Goal: Check status

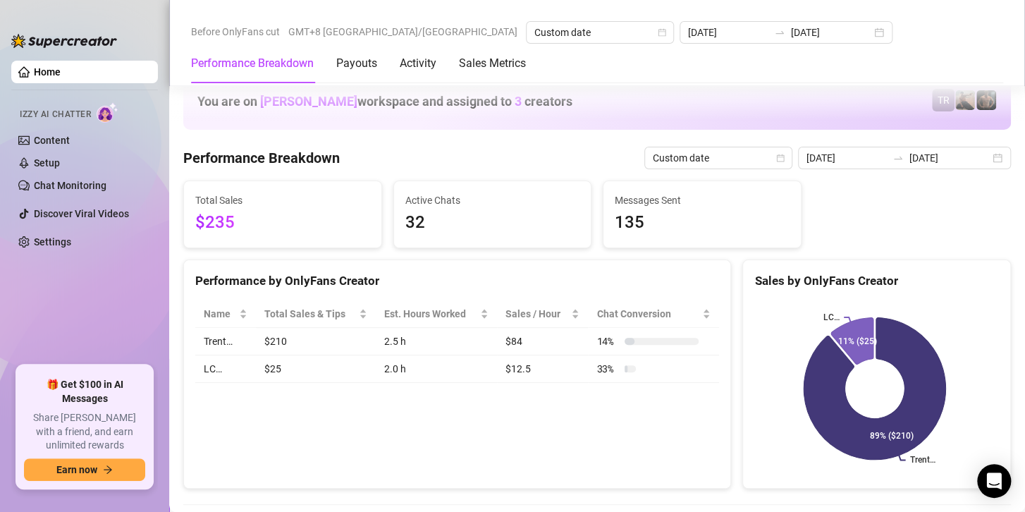
scroll to position [2323, 0]
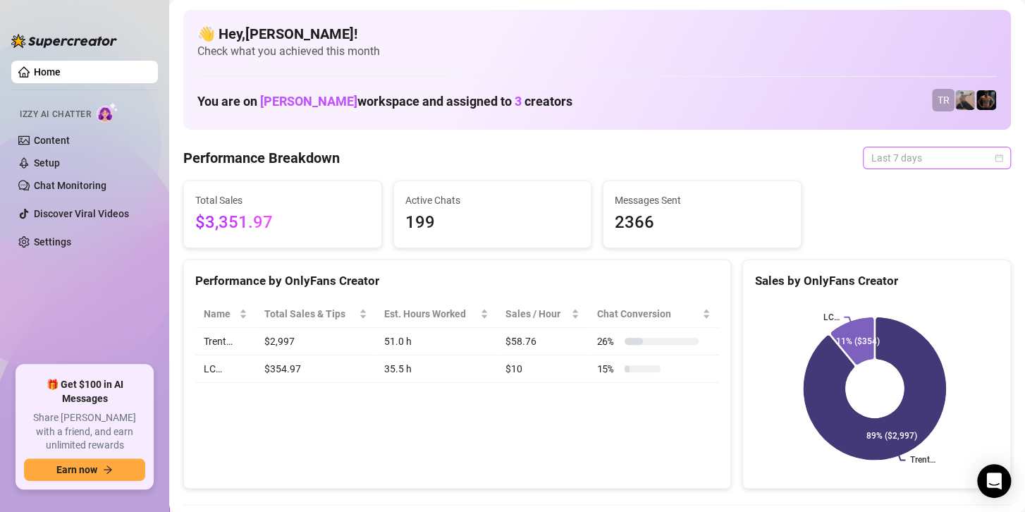
click at [893, 158] on span "Last 7 days" at bounding box center [936, 157] width 131 height 21
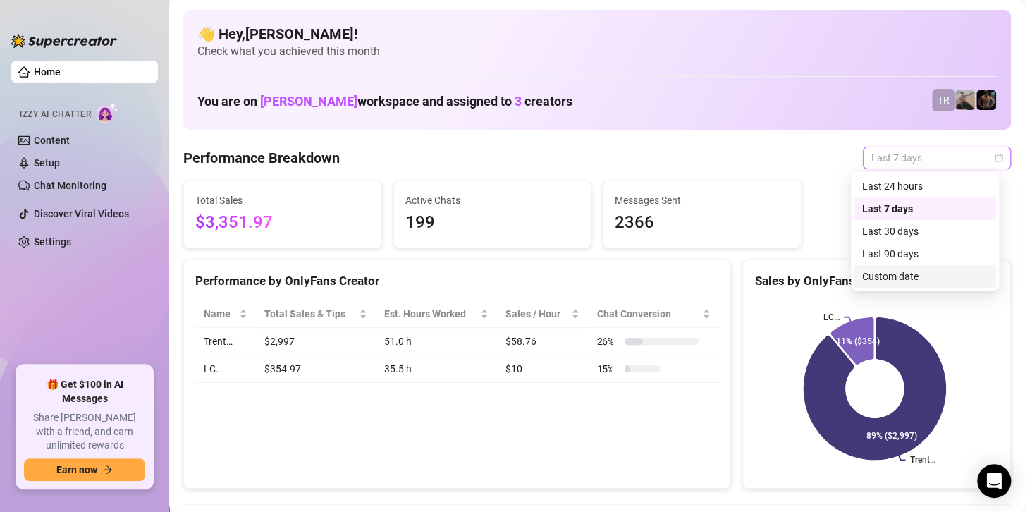
click at [870, 276] on div "Custom date" at bounding box center [924, 276] width 125 height 16
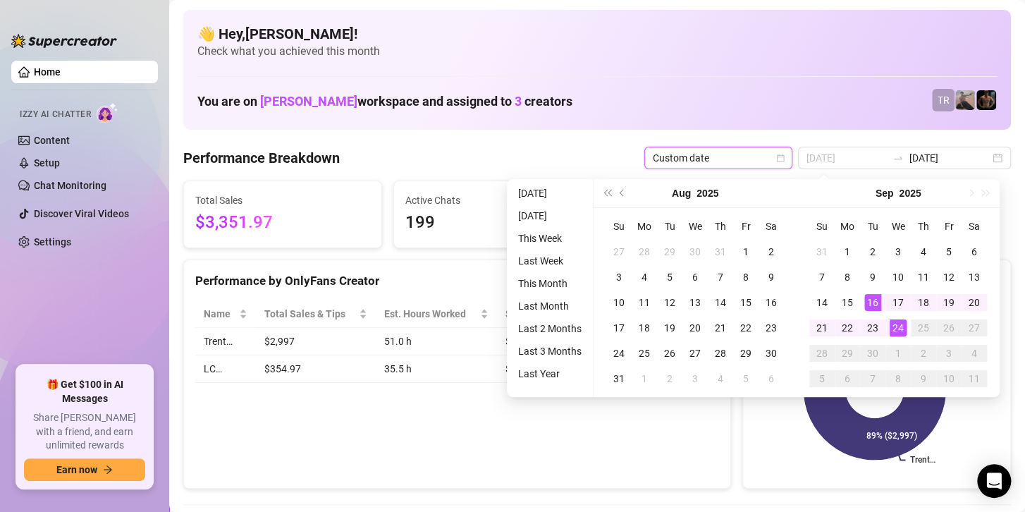
type input "[DATE]"
click at [901, 328] on div "24" at bounding box center [897, 327] width 17 height 17
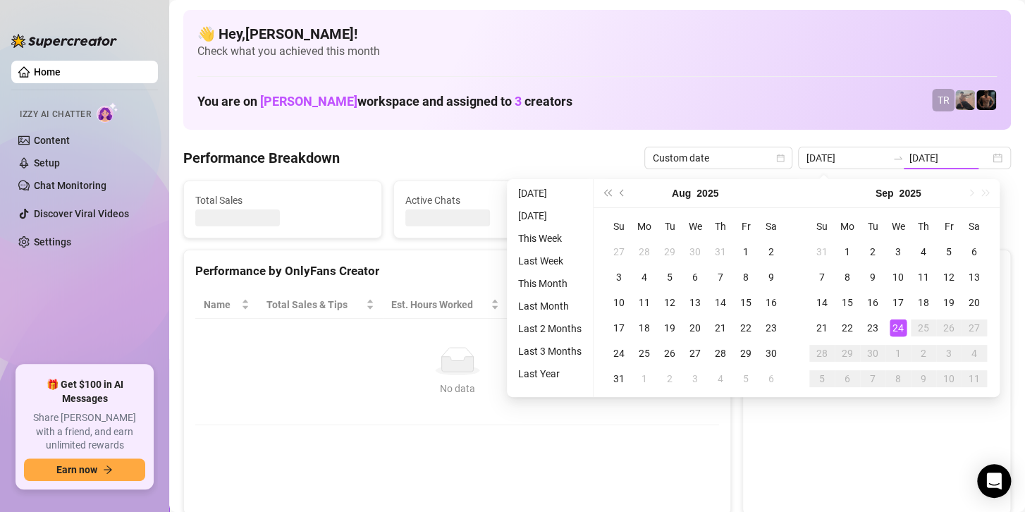
type input "[DATE]"
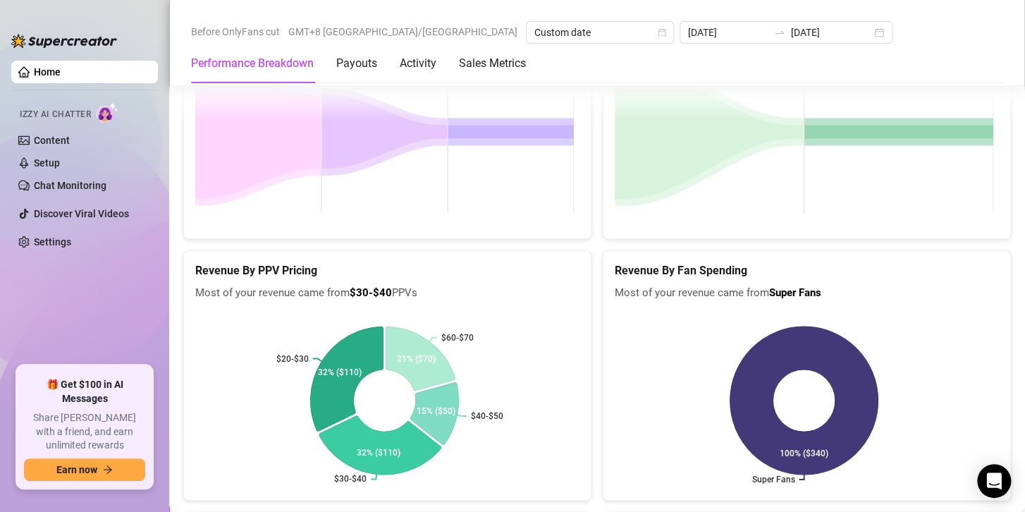
scroll to position [2325, 0]
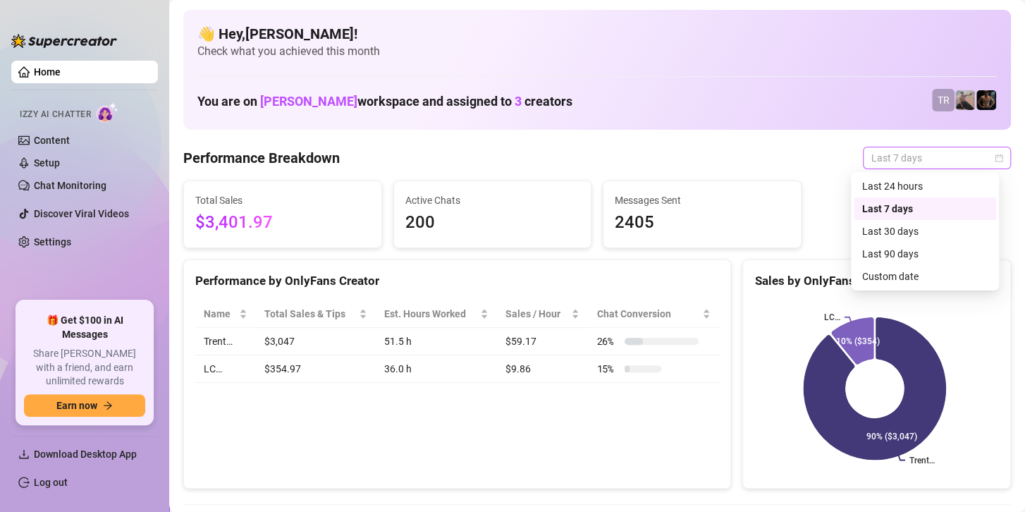
click at [924, 163] on span "Last 7 days" at bounding box center [936, 157] width 131 height 21
click at [885, 275] on div "Custom date" at bounding box center [924, 276] width 125 height 16
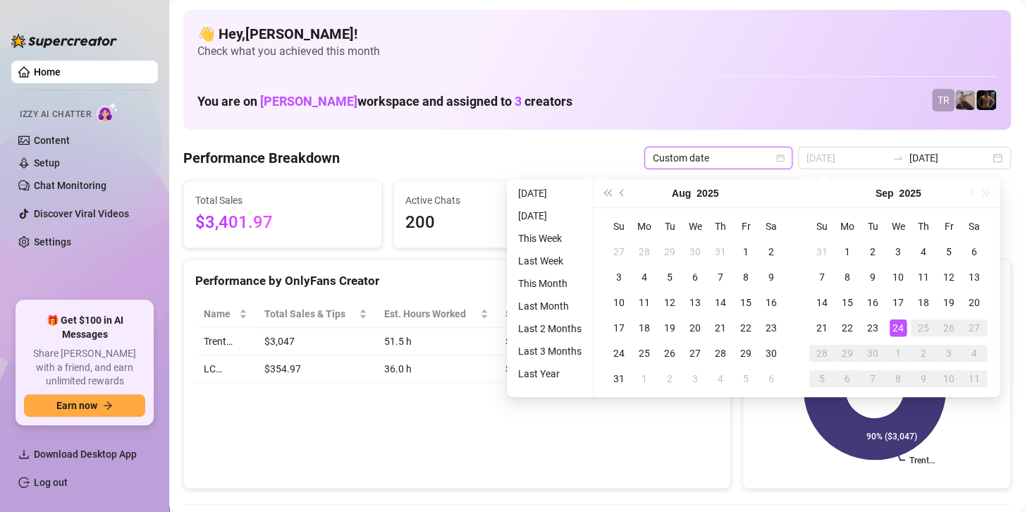
type input "[DATE]"
click at [896, 326] on div "24" at bounding box center [897, 327] width 17 height 17
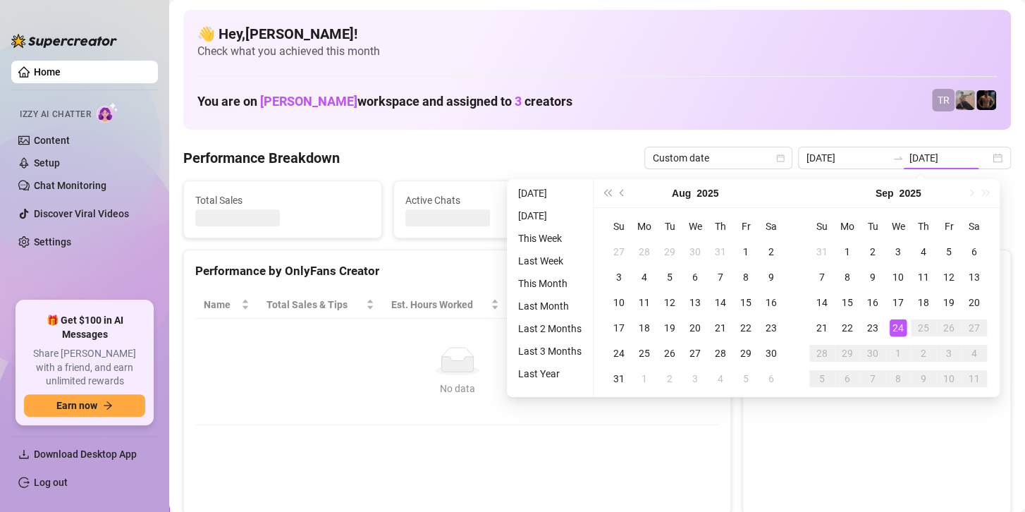
type input "[DATE]"
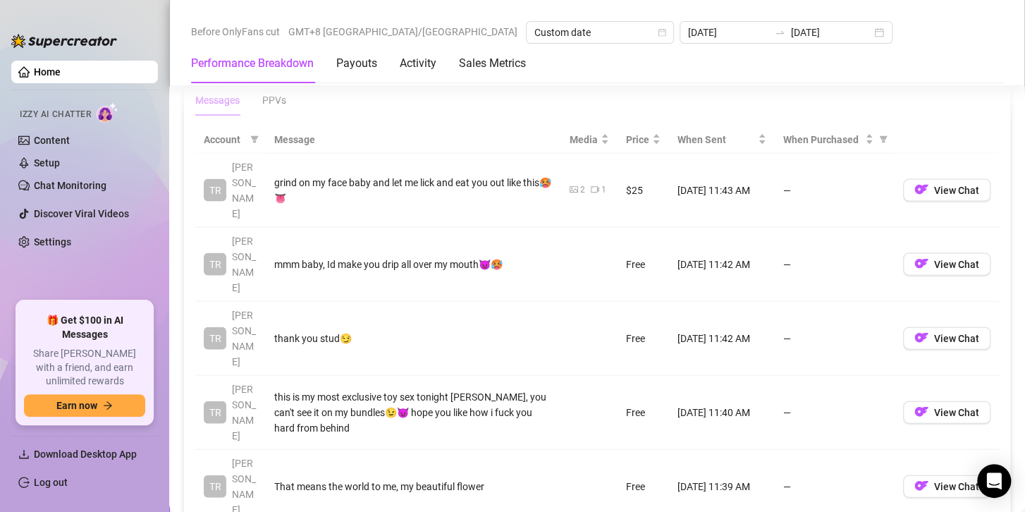
scroll to position [983, 0]
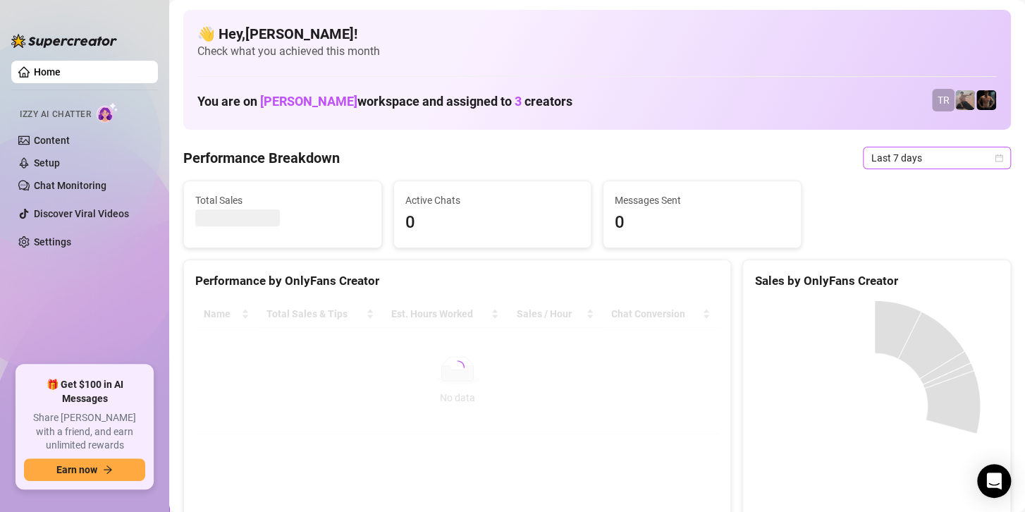
click at [874, 156] on span "Last 7 days" at bounding box center [936, 157] width 131 height 21
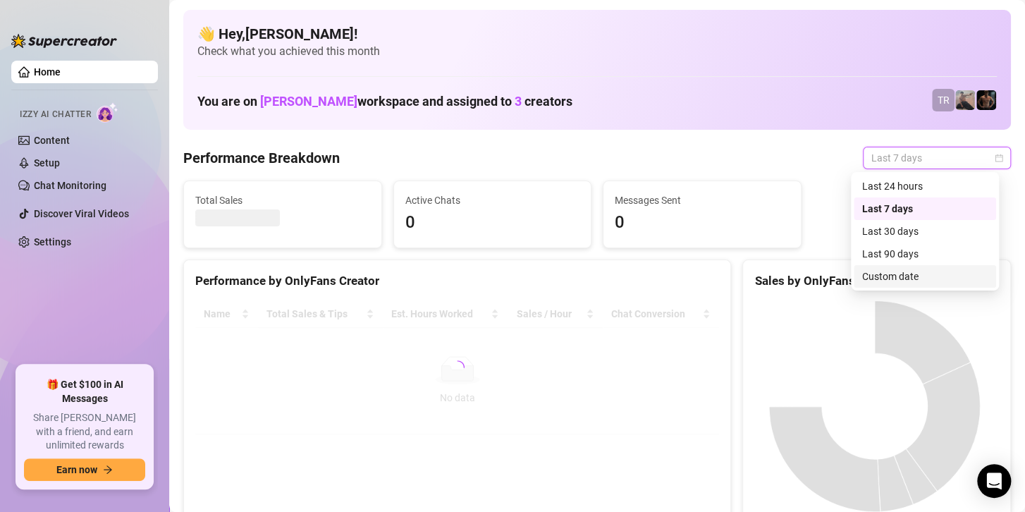
click at [873, 281] on div "Custom date" at bounding box center [924, 276] width 125 height 16
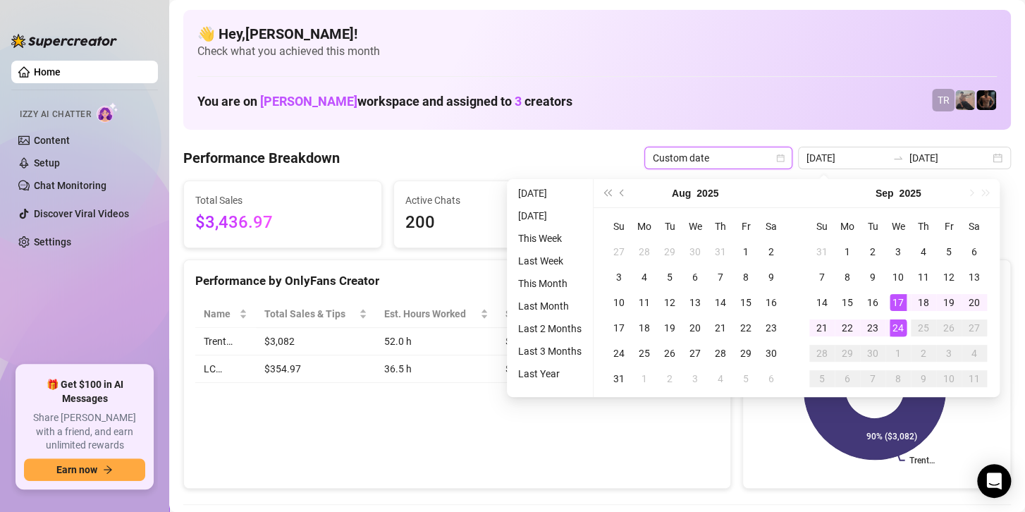
type input "[DATE]"
click at [896, 328] on div "24" at bounding box center [897, 327] width 17 height 17
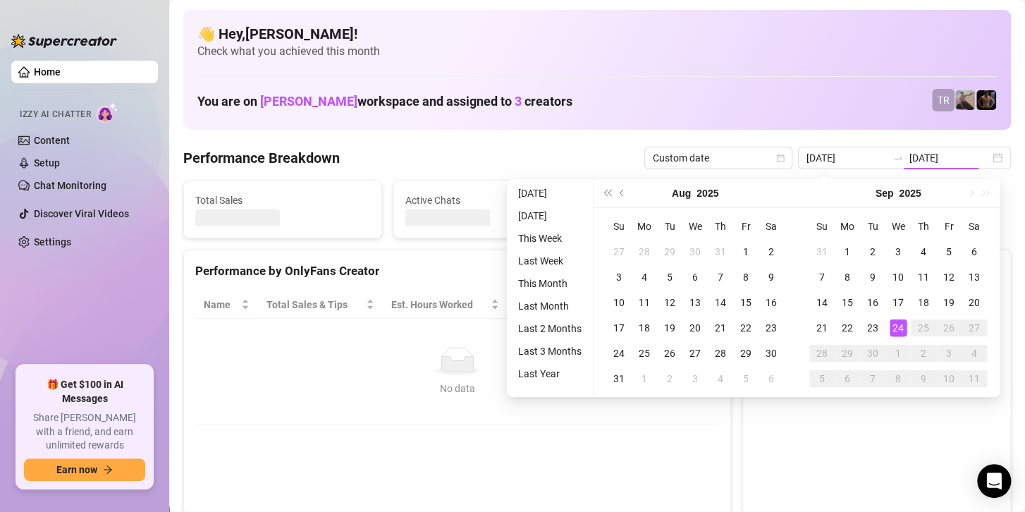
type input "[DATE]"
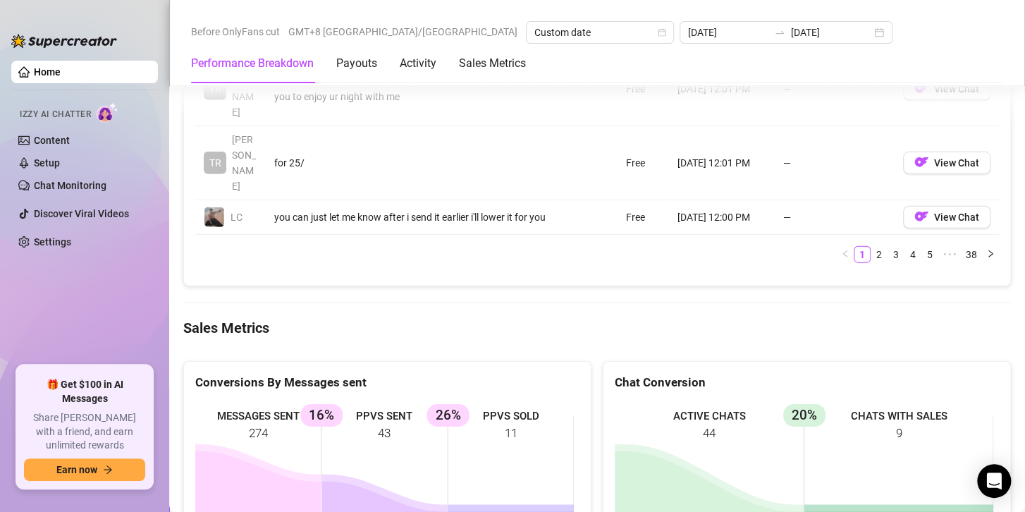
scroll to position [2114, 0]
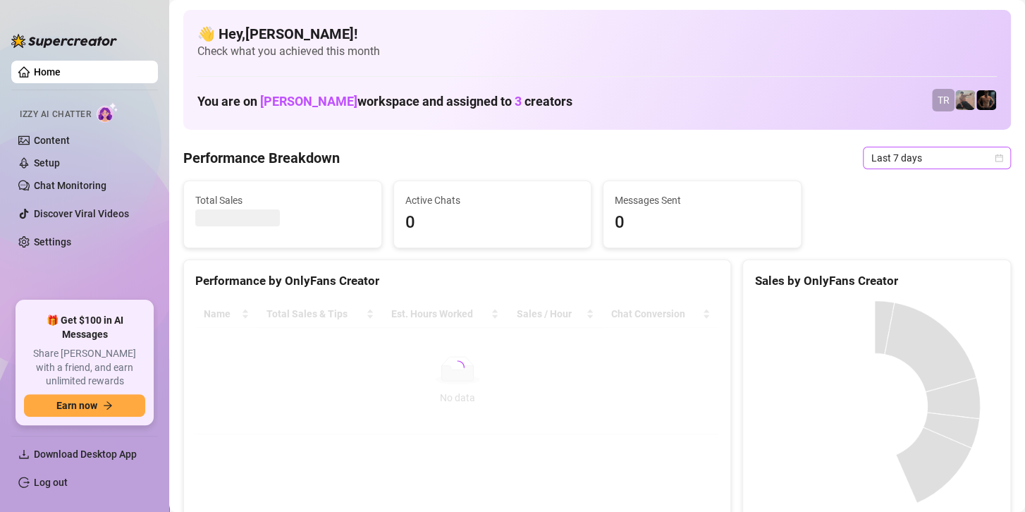
click at [889, 161] on span "Last 7 days" at bounding box center [936, 157] width 131 height 21
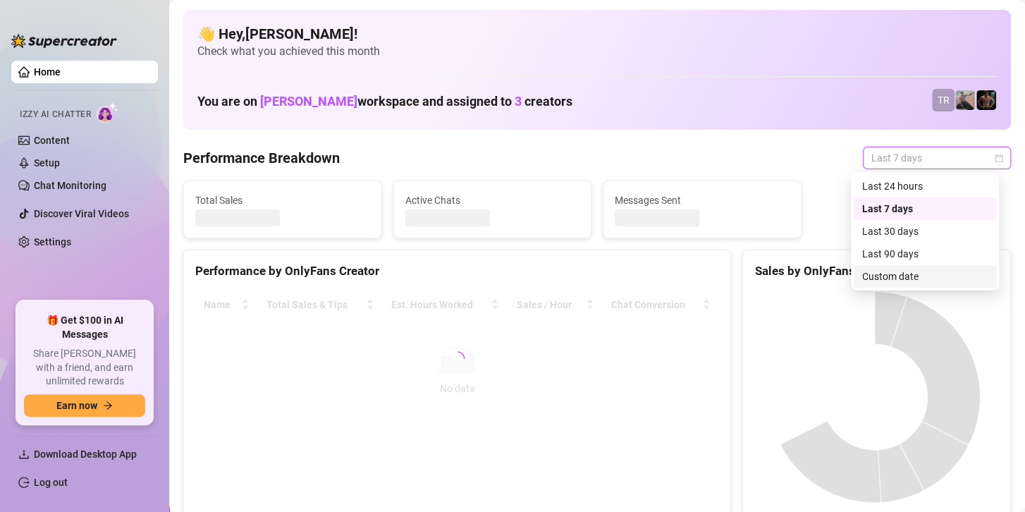
click at [877, 276] on div "Custom date" at bounding box center [924, 276] width 125 height 16
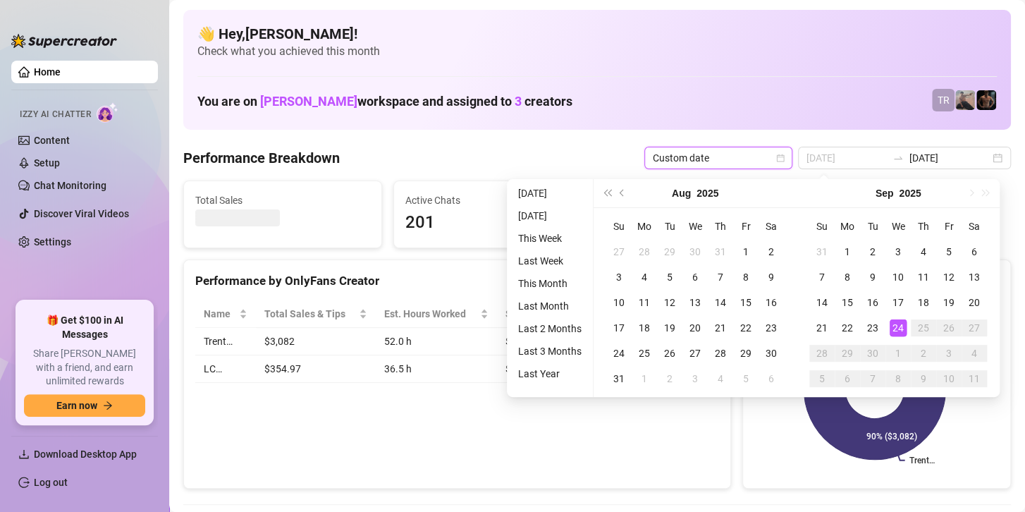
type input "[DATE]"
click at [901, 324] on div "24" at bounding box center [897, 327] width 17 height 17
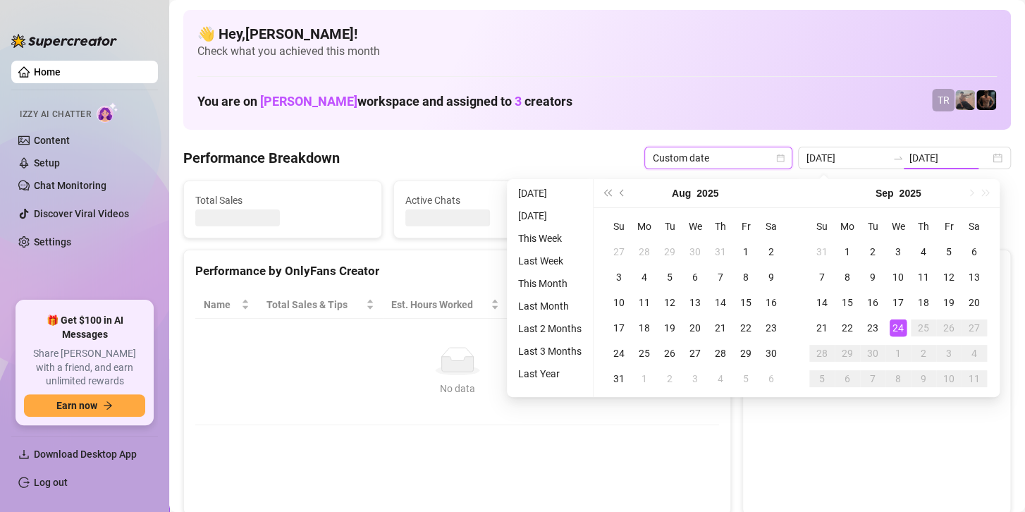
type input "[DATE]"
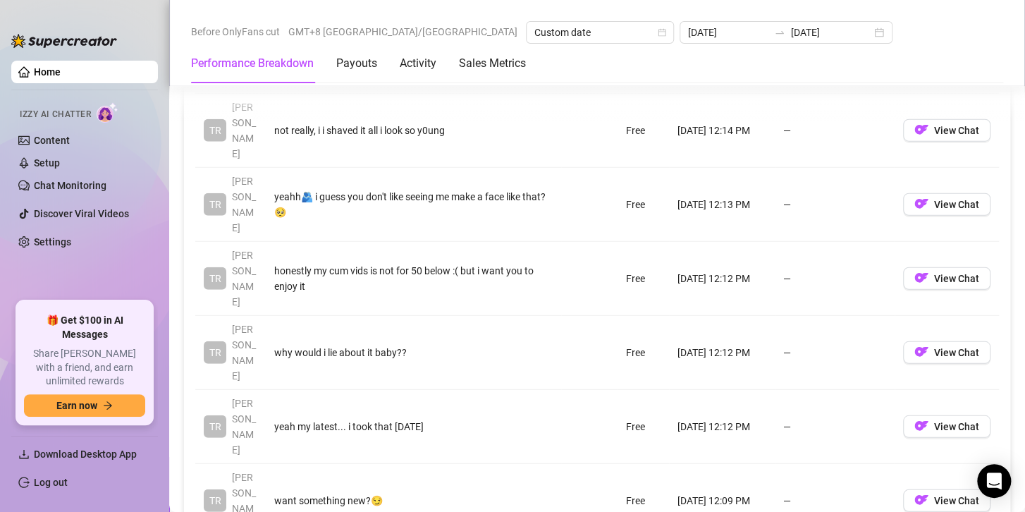
scroll to position [1762, 0]
